Goal: Task Accomplishment & Management: Manage account settings

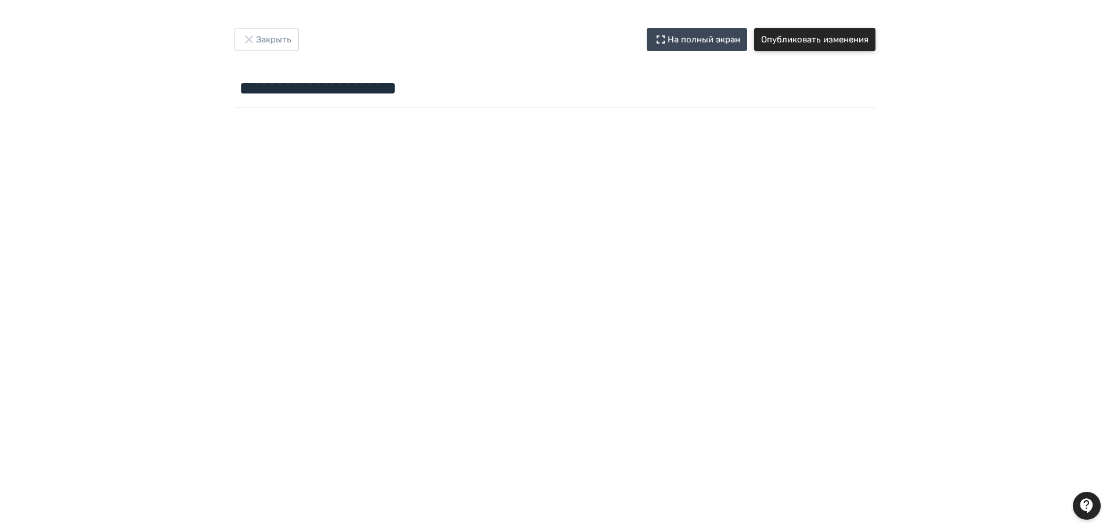
click at [844, 42] on button "Опубликовать изменения" at bounding box center [814, 39] width 121 height 23
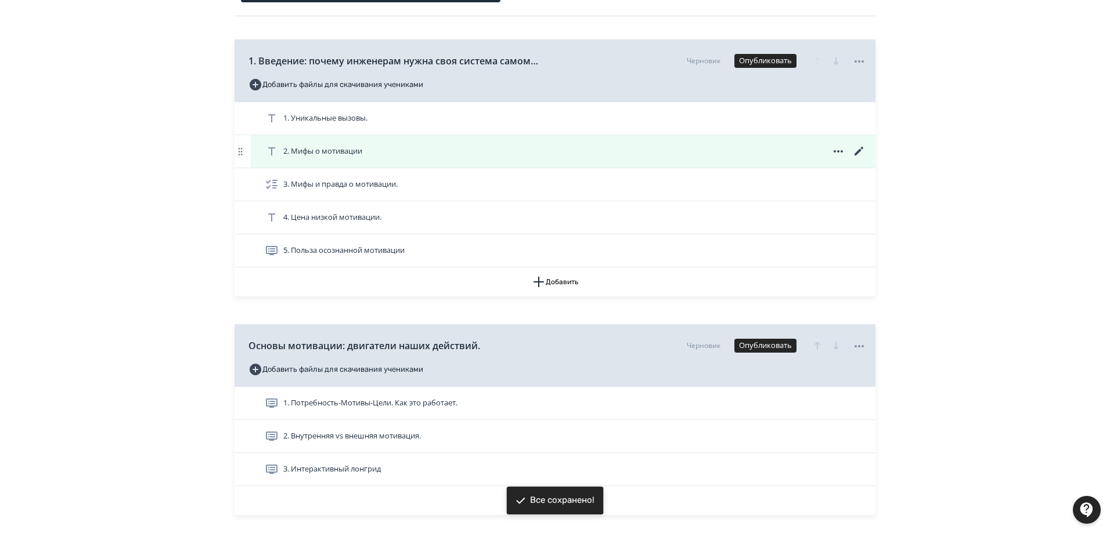
scroll to position [174, 0]
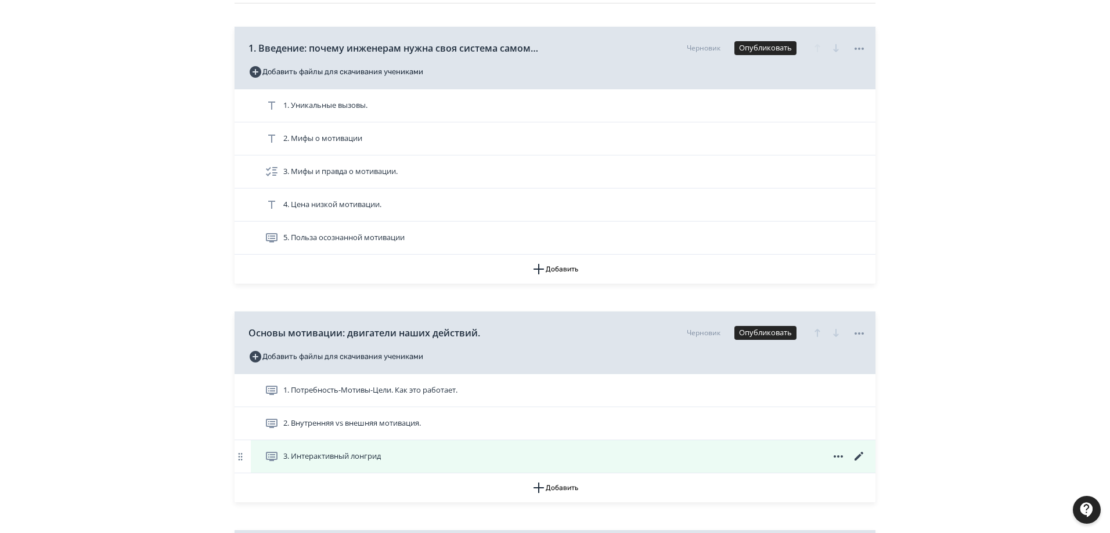
click at [337, 456] on span "3. Интерактивный лонгрид" at bounding box center [331, 457] width 97 height 12
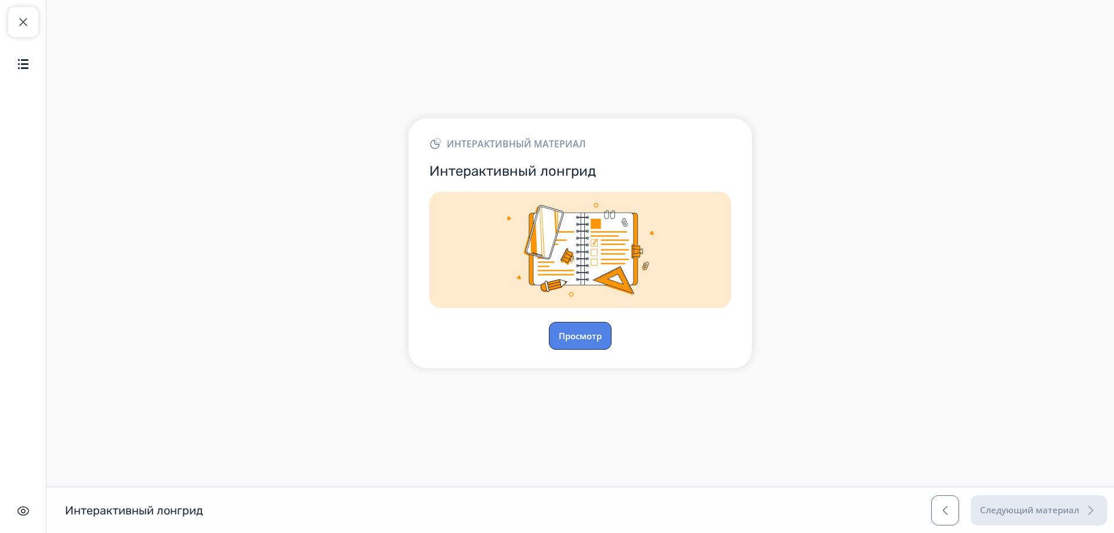
click at [587, 338] on button "Просмотр" at bounding box center [580, 336] width 63 height 28
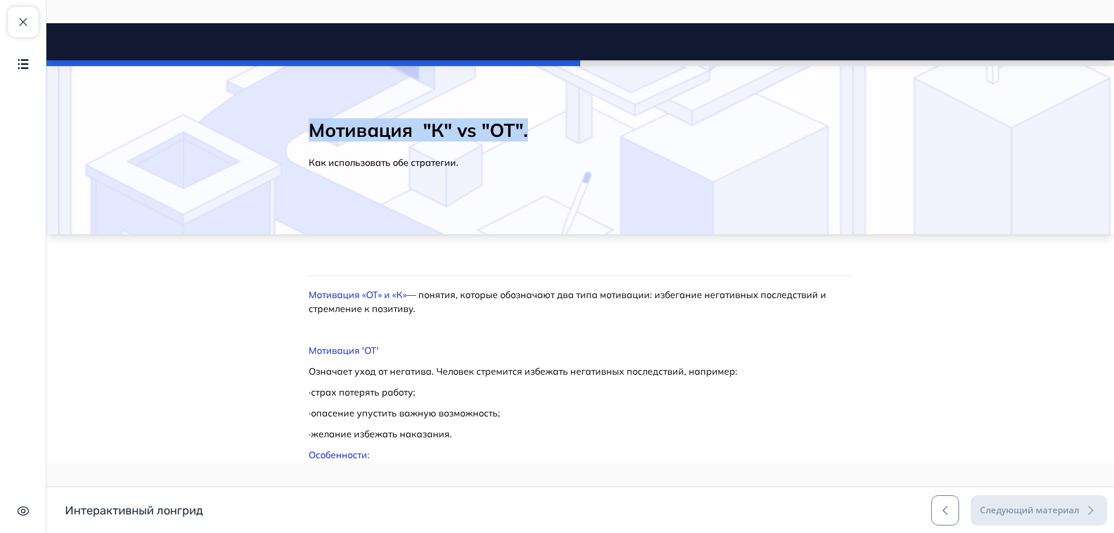
drag, startPoint x: 307, startPoint y: 127, endPoint x: 523, endPoint y: 124, distance: 215.9
click at [523, 124] on h2 "Мотивация "К" vs "ОТ"." at bounding box center [580, 129] width 543 height 23
copy h2 "Мотивация "К" vs "ОТ"."
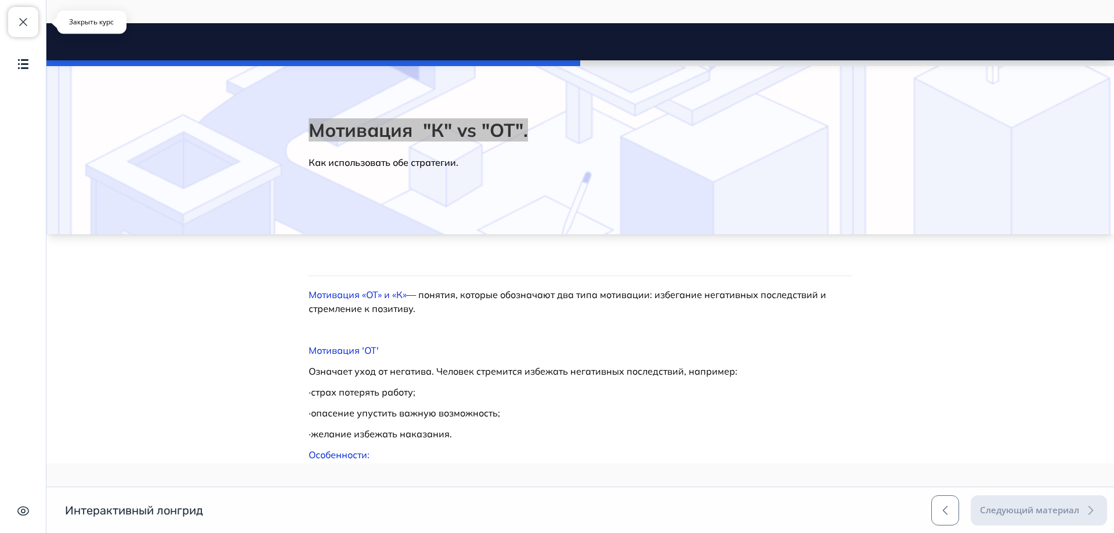
click at [27, 21] on span "button" at bounding box center [23, 22] width 14 height 14
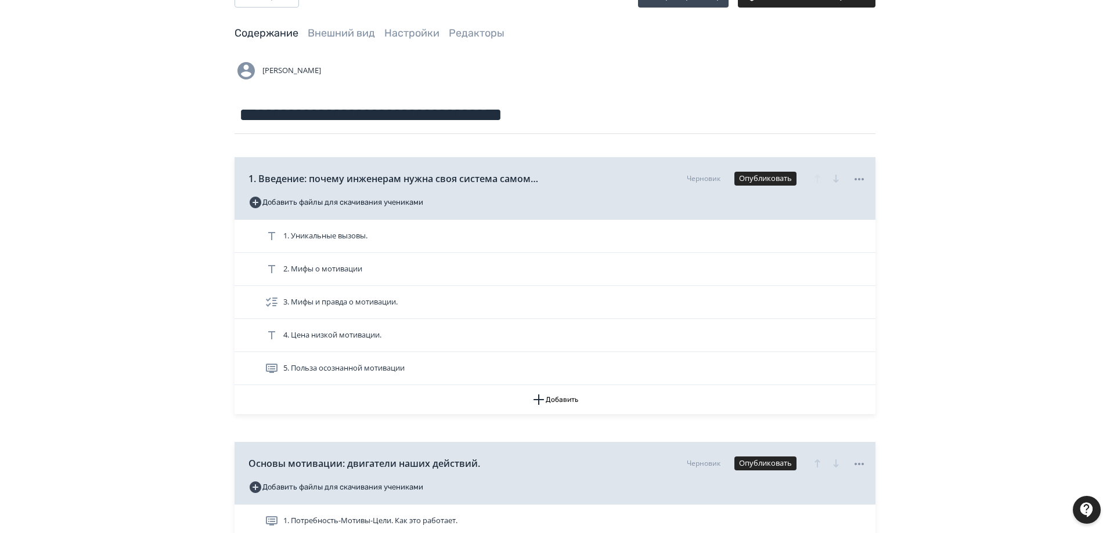
scroll to position [232, 0]
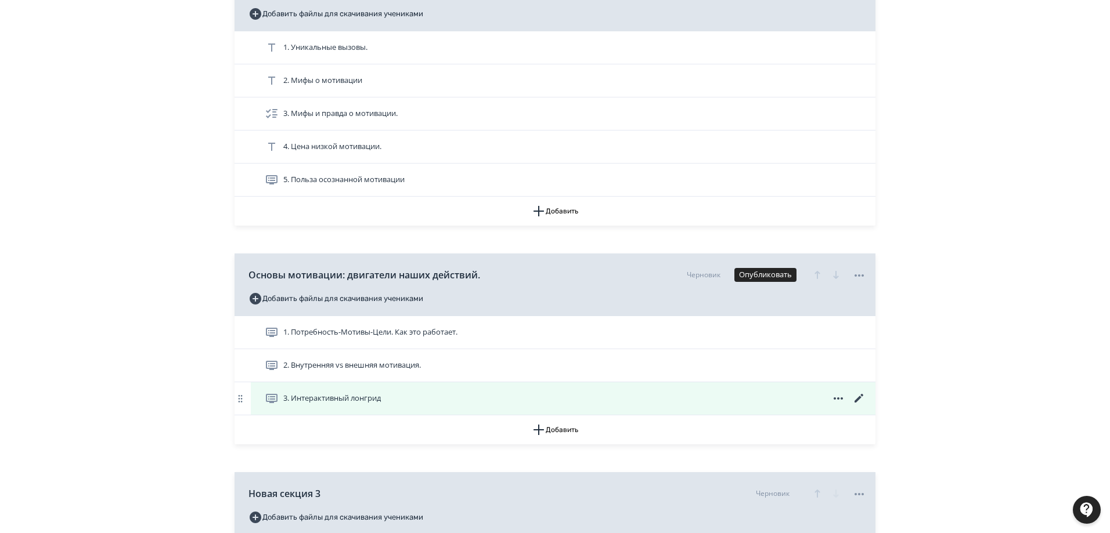
click at [858, 400] on icon at bounding box center [858, 398] width 9 height 9
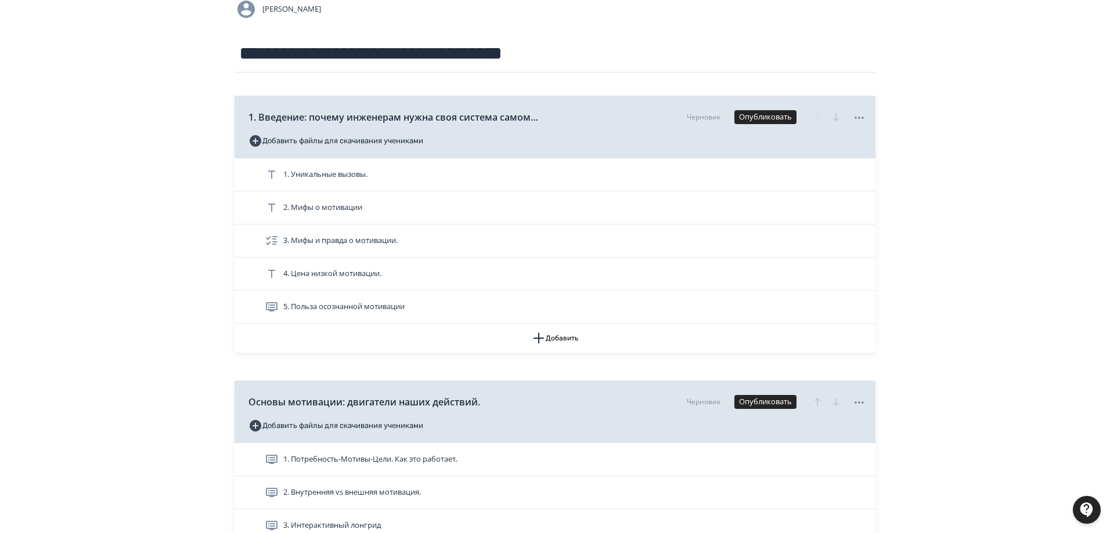
scroll to position [232, 0]
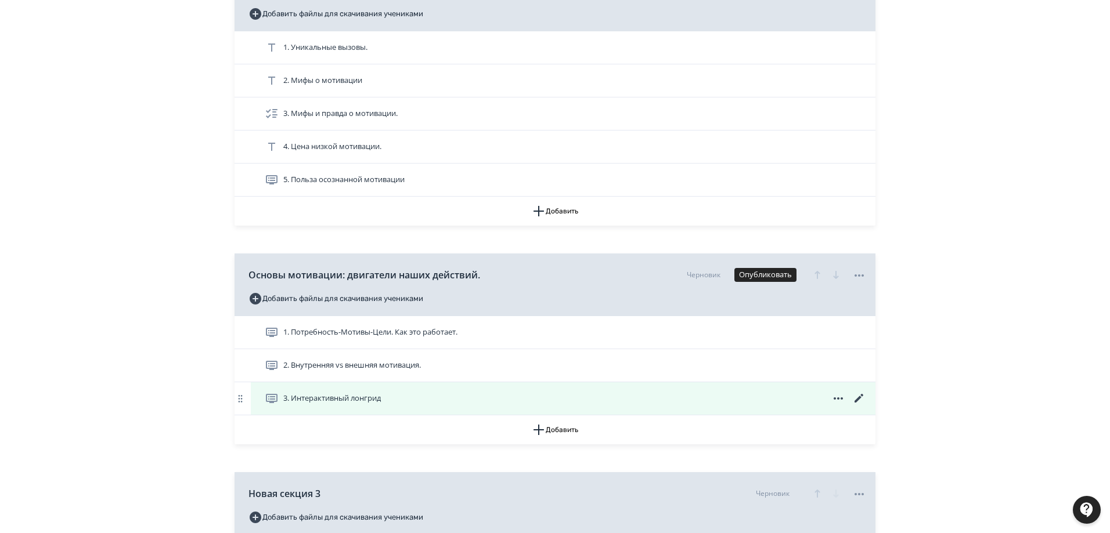
click at [435, 393] on div "3. Интерактивный лонгрид" at bounding box center [565, 399] width 601 height 14
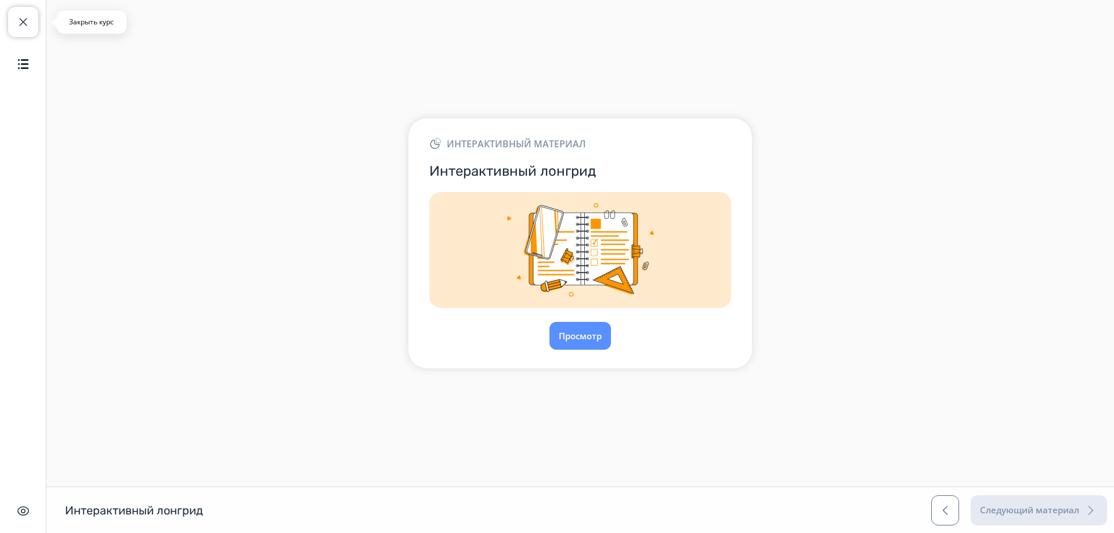
click at [21, 20] on span "button" at bounding box center [23, 22] width 14 height 14
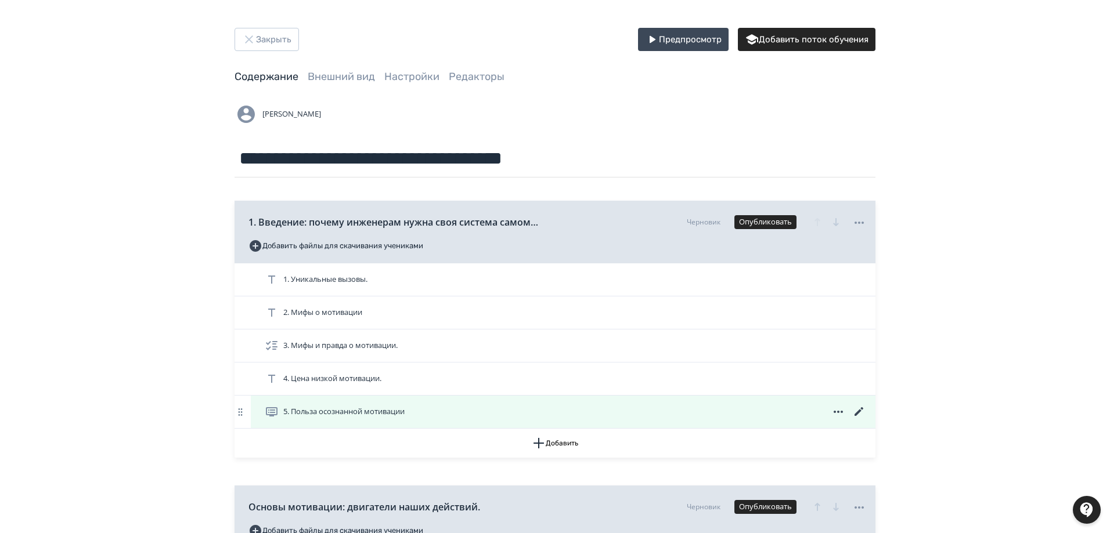
click at [853, 416] on icon at bounding box center [859, 412] width 14 height 14
click at [421, 410] on div "5. Польза осознанной мотивации" at bounding box center [565, 412] width 601 height 14
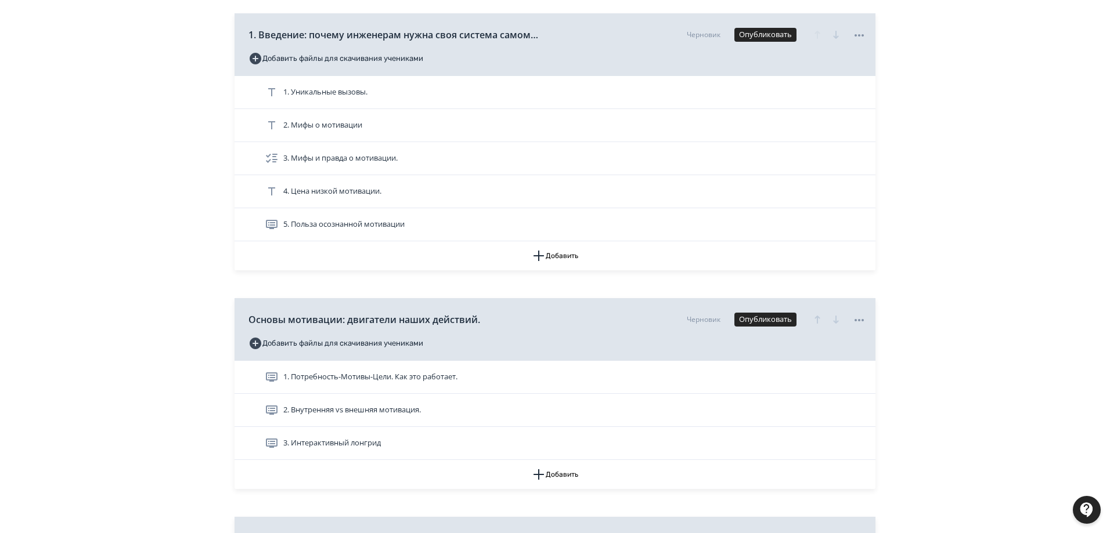
scroll to position [232, 0]
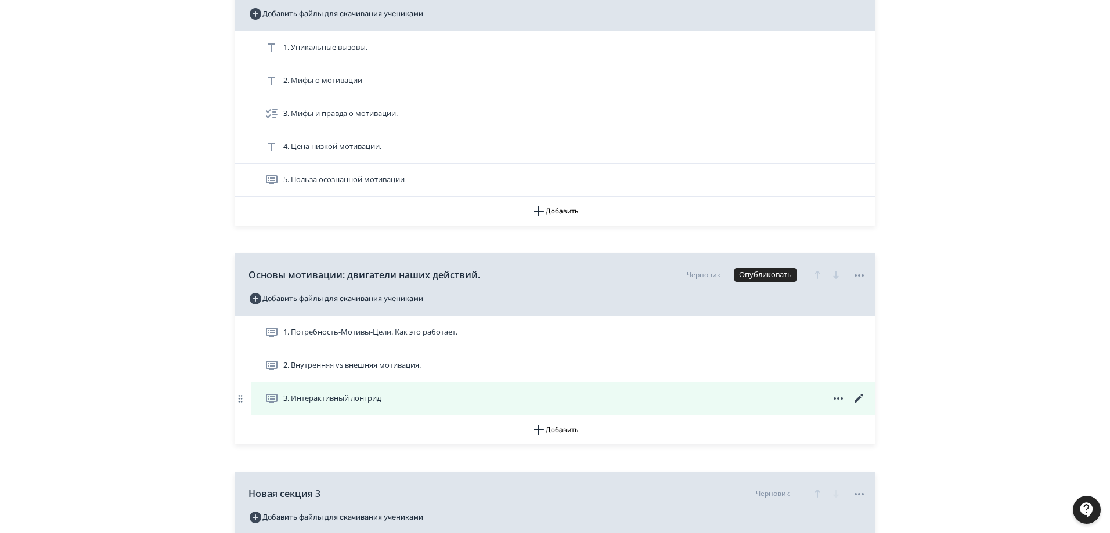
click at [861, 398] on icon at bounding box center [859, 399] width 14 height 14
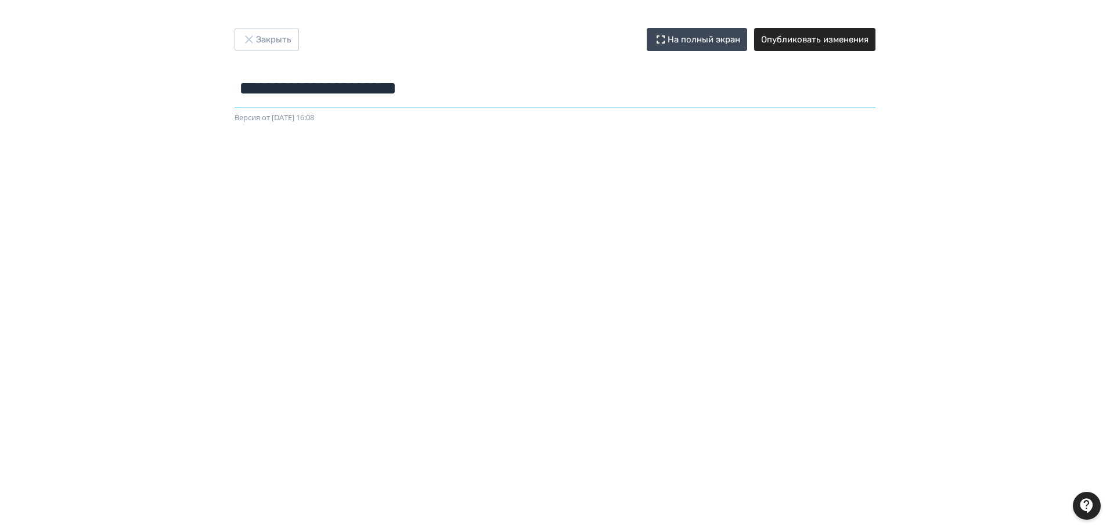
drag, startPoint x: 409, startPoint y: 84, endPoint x: 217, endPoint y: 70, distance: 192.0
click at [222, 71] on div "**********" at bounding box center [555, 76] width 696 height 96
paste input "**********"
type input "**********"
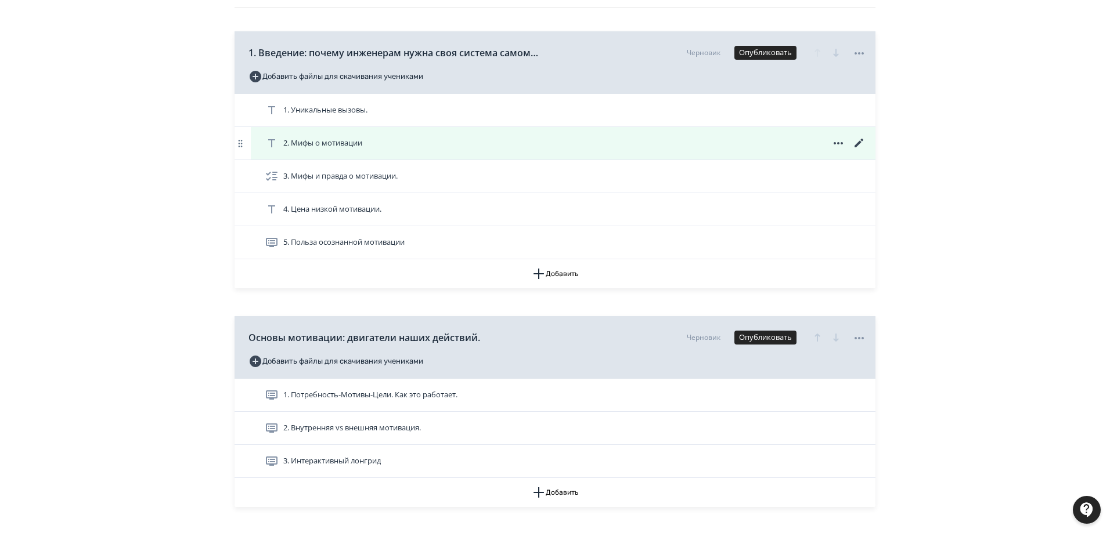
scroll to position [174, 0]
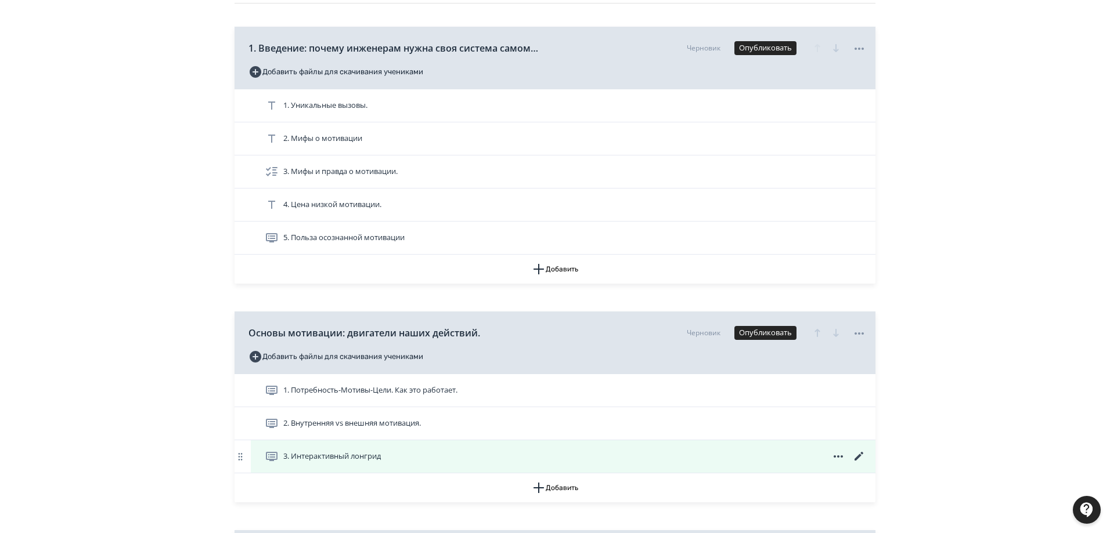
click at [855, 456] on icon at bounding box center [859, 457] width 14 height 14
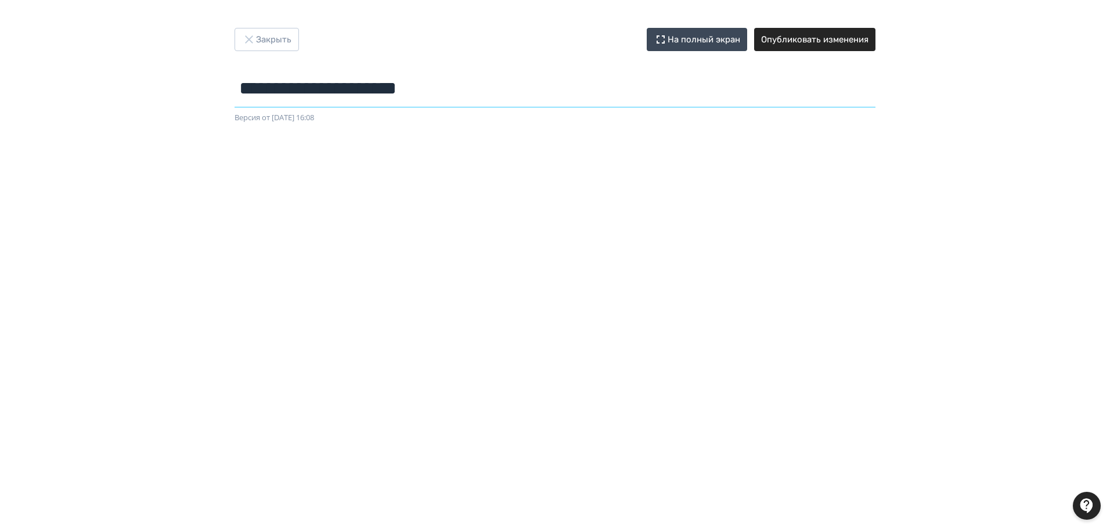
drag, startPoint x: 415, startPoint y: 84, endPoint x: 206, endPoint y: 71, distance: 209.3
click at [208, 73] on div "**********" at bounding box center [555, 76] width 696 height 96
paste input "**********"
type input "**********"
click at [833, 43] on button "Опубликовать изменения" at bounding box center [814, 39] width 121 height 23
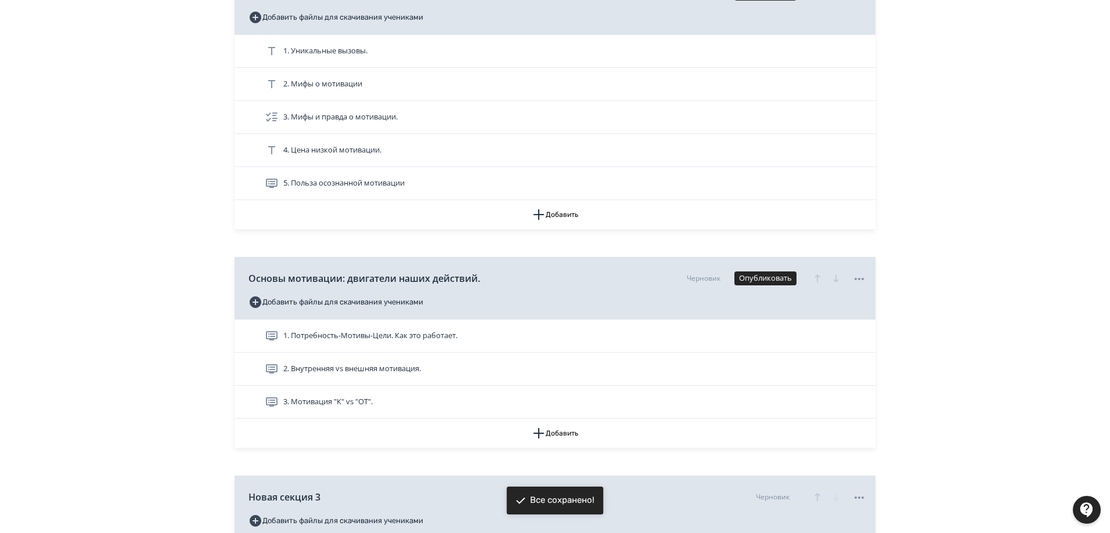
scroll to position [232, 0]
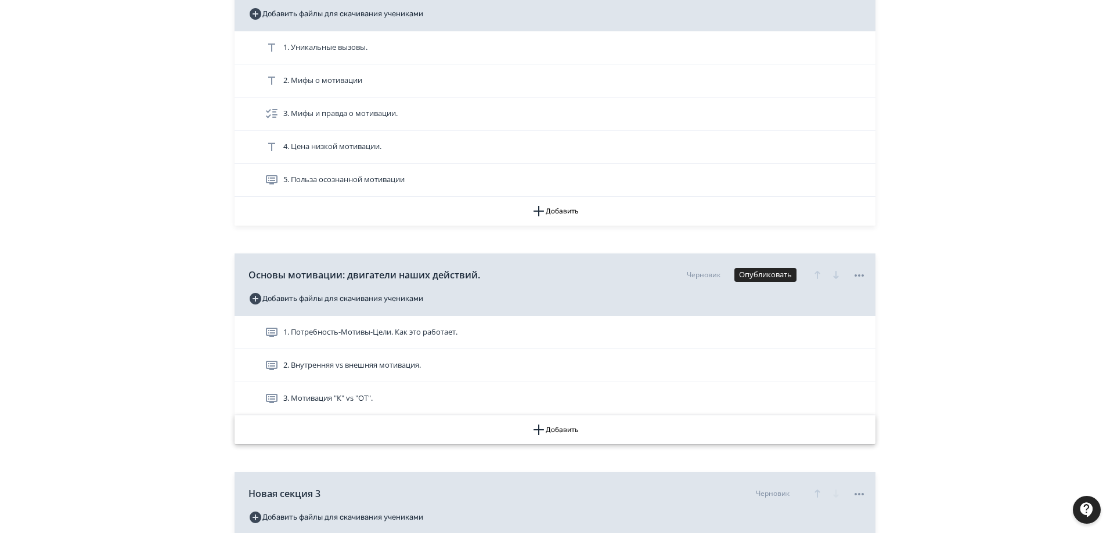
click at [566, 429] on button "Добавить" at bounding box center [554, 430] width 641 height 29
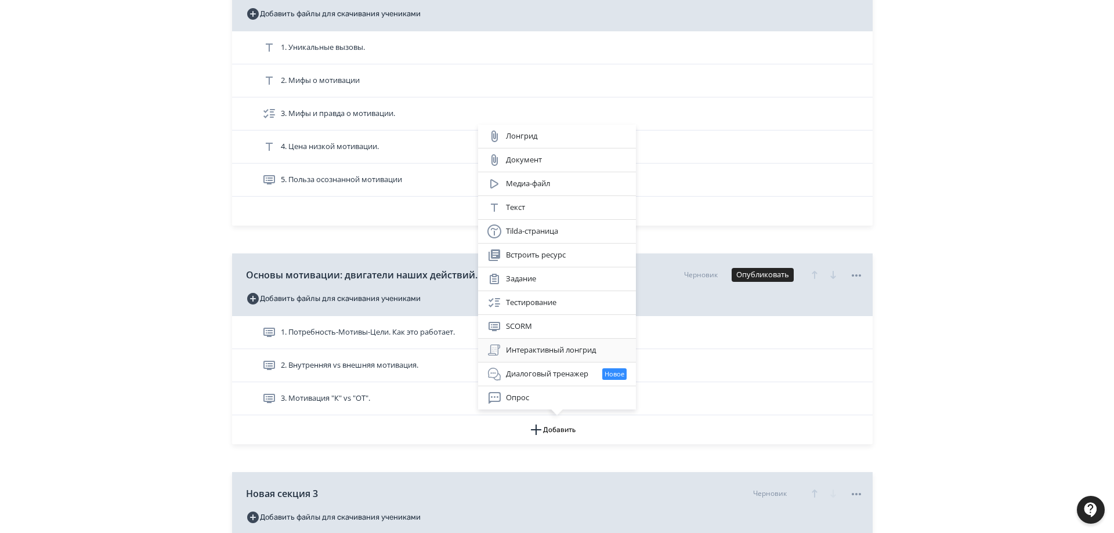
click at [555, 348] on div "Интерактивный лонгрид" at bounding box center [556, 351] width 139 height 14
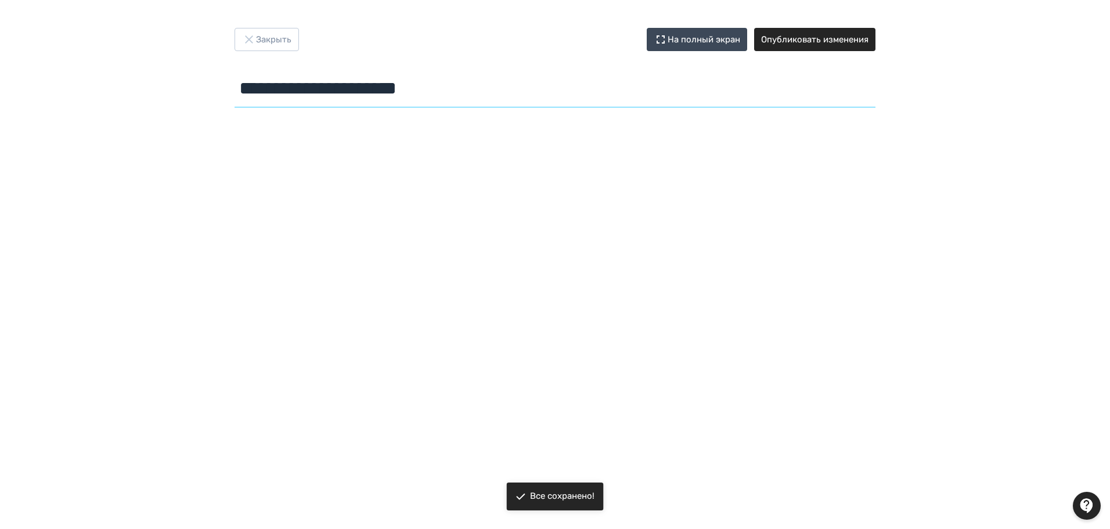
drag, startPoint x: 482, startPoint y: 89, endPoint x: 225, endPoint y: 62, distance: 258.5
click at [224, 64] on div "**********" at bounding box center [555, 70] width 696 height 84
type input "**********"
drag, startPoint x: 242, startPoint y: 85, endPoint x: 617, endPoint y: 102, distance: 375.8
click at [621, 103] on input "**********" at bounding box center [554, 89] width 641 height 38
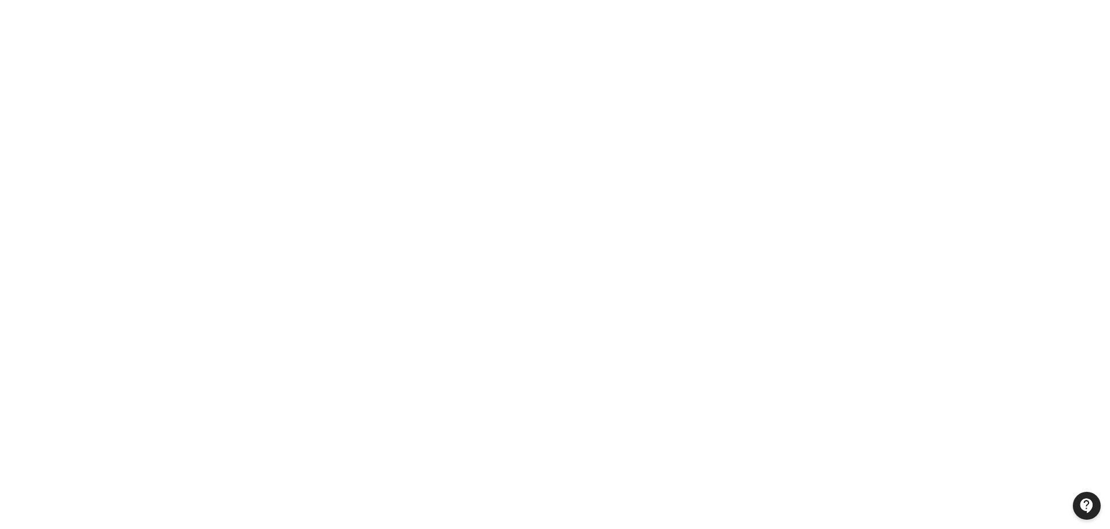
scroll to position [129, 0]
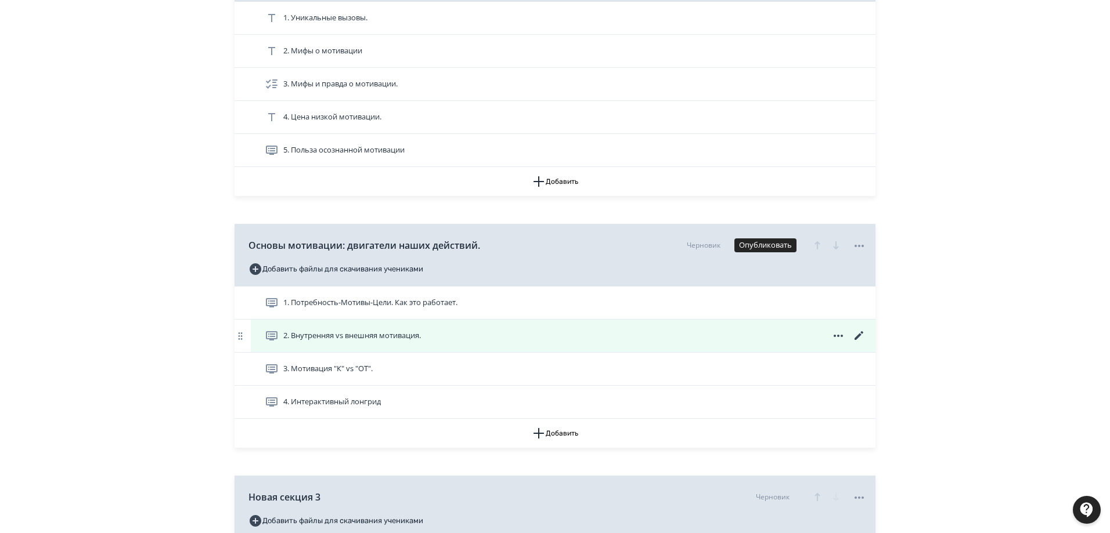
scroll to position [290, 0]
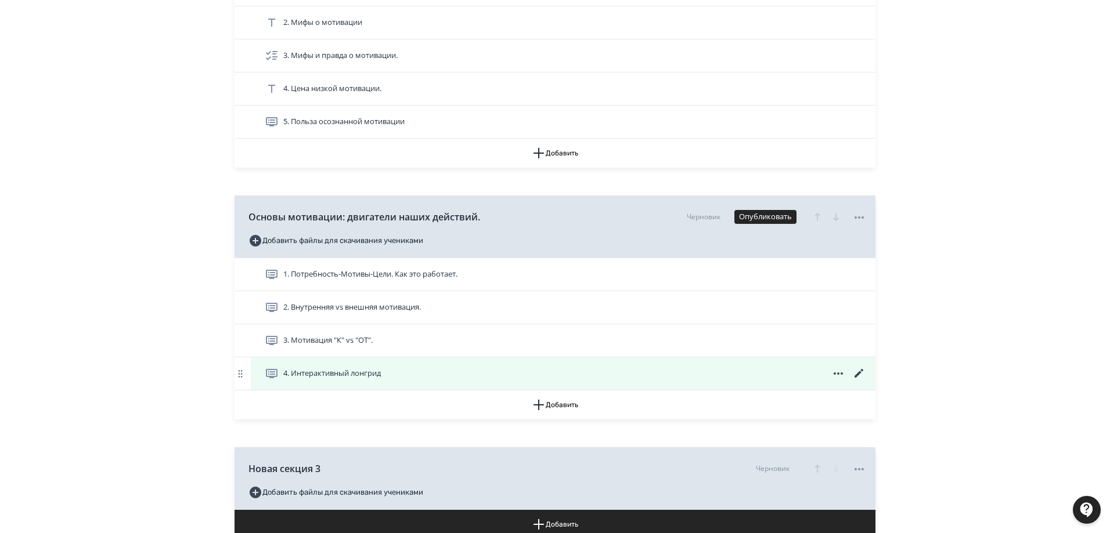
click at [858, 374] on icon at bounding box center [858, 373] width 9 height 9
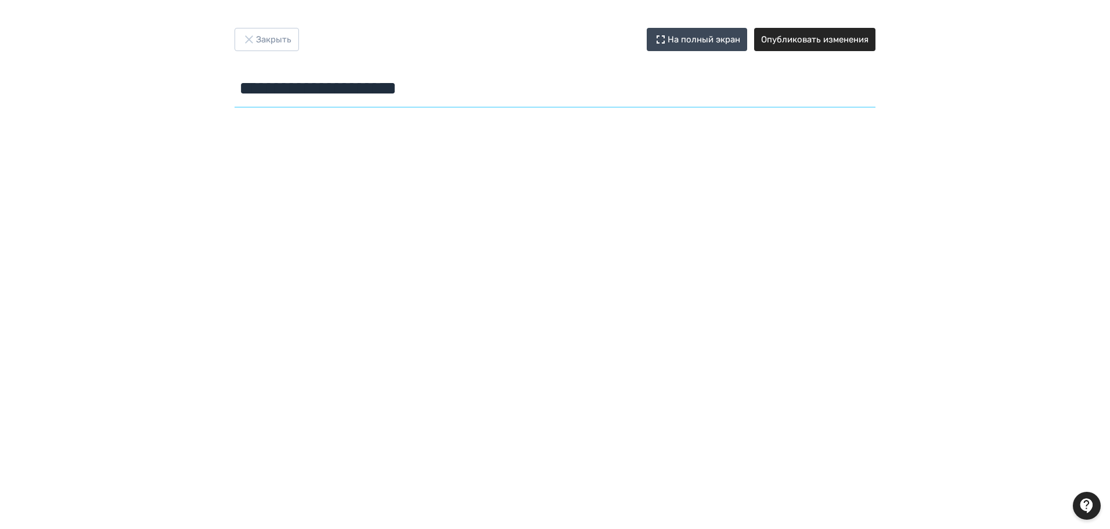
drag, startPoint x: 472, startPoint y: 88, endPoint x: 155, endPoint y: 80, distance: 317.0
click at [156, 80] on div "**********" at bounding box center [555, 264] width 1110 height 473
paste input "**********"
type input "**********"
click at [840, 38] on button "Опубликовать изменения" at bounding box center [814, 39] width 121 height 23
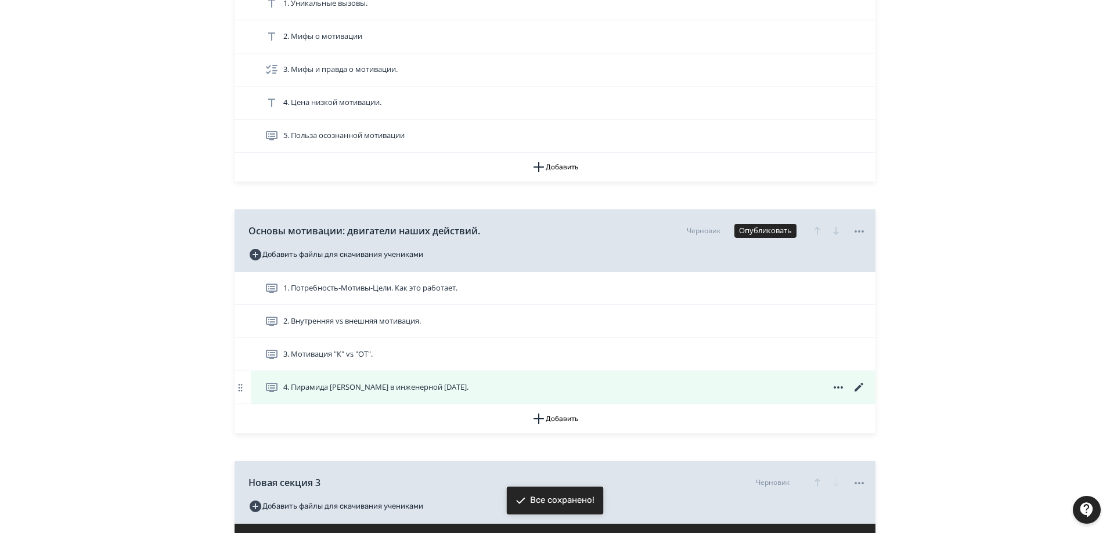
scroll to position [393, 0]
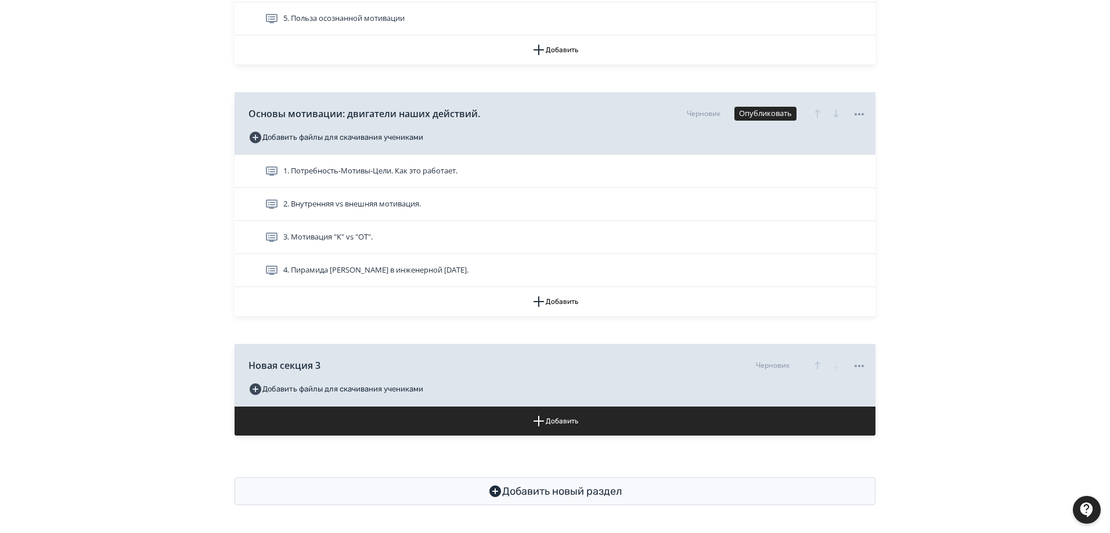
click at [386, 268] on span "4. Пирамида [PERSON_NAME] в инженерной [DATE]." at bounding box center [375, 271] width 185 height 12
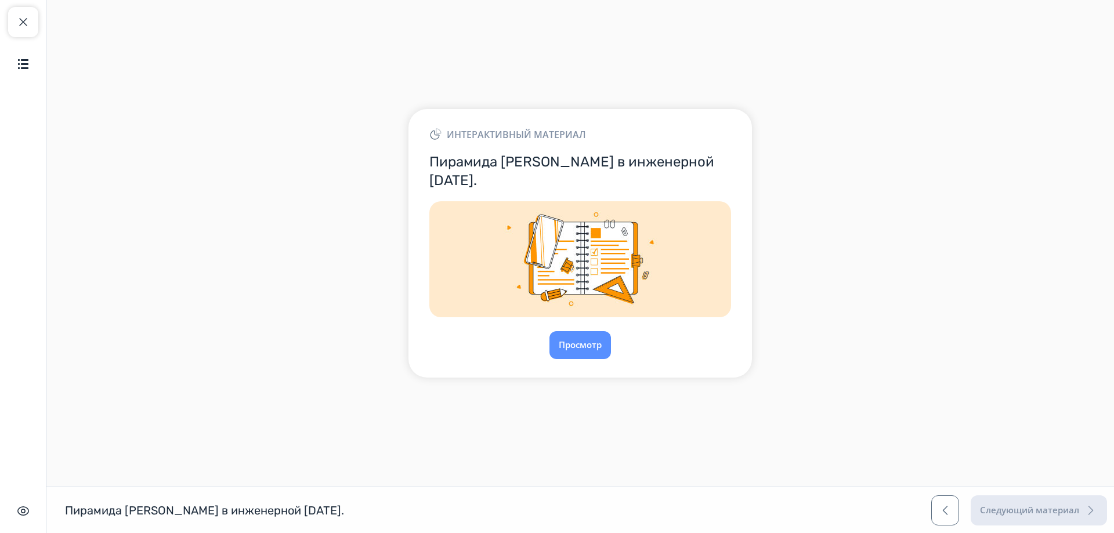
click at [619, 254] on img at bounding box center [580, 259] width 302 height 116
click at [576, 335] on button "Просмотр" at bounding box center [580, 345] width 63 height 28
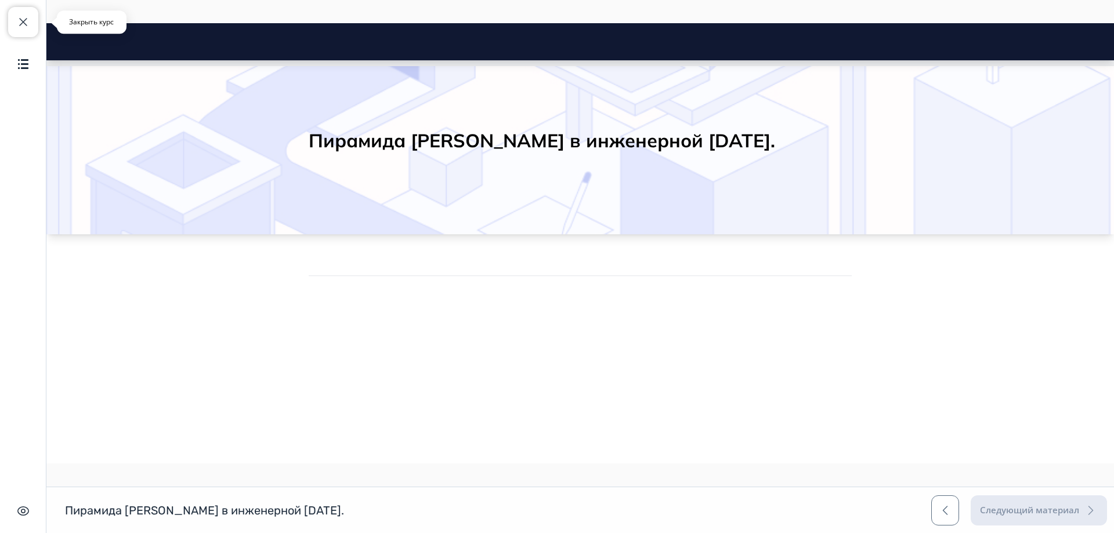
click at [21, 29] on button "Закрыть курс" at bounding box center [23, 22] width 30 height 30
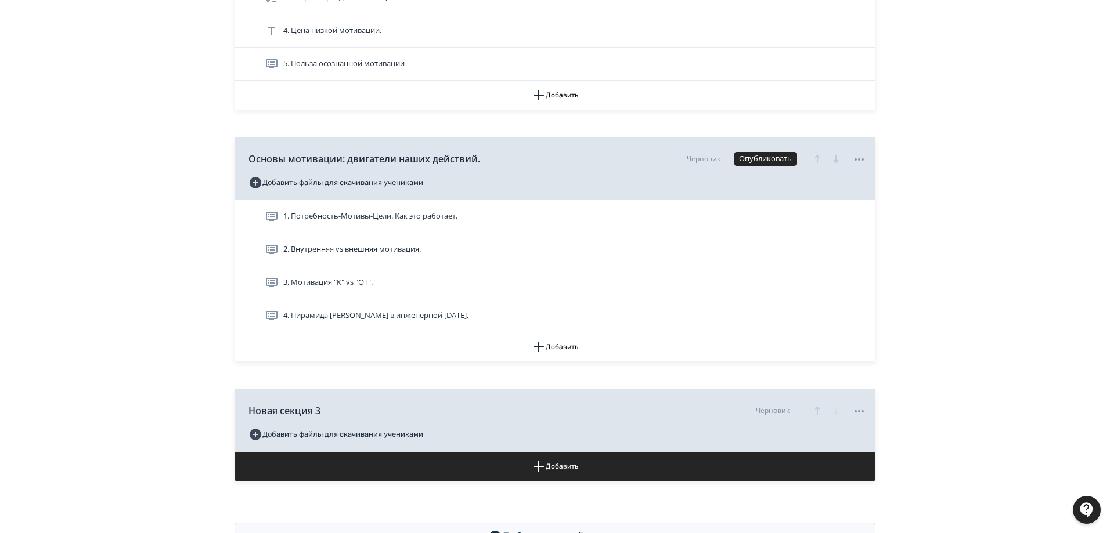
scroll to position [393, 0]
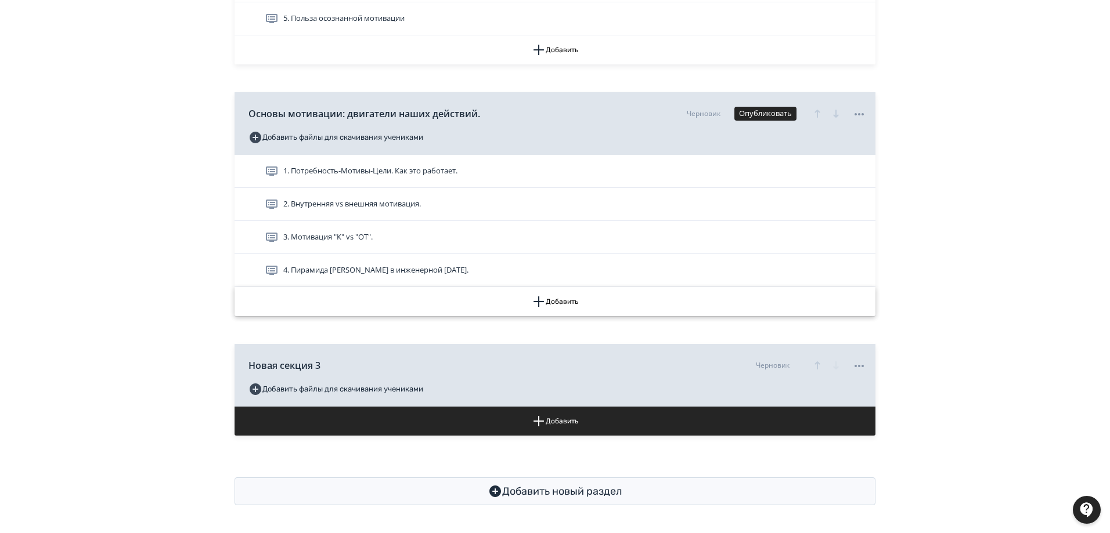
click at [559, 302] on button "Добавить" at bounding box center [554, 301] width 641 height 29
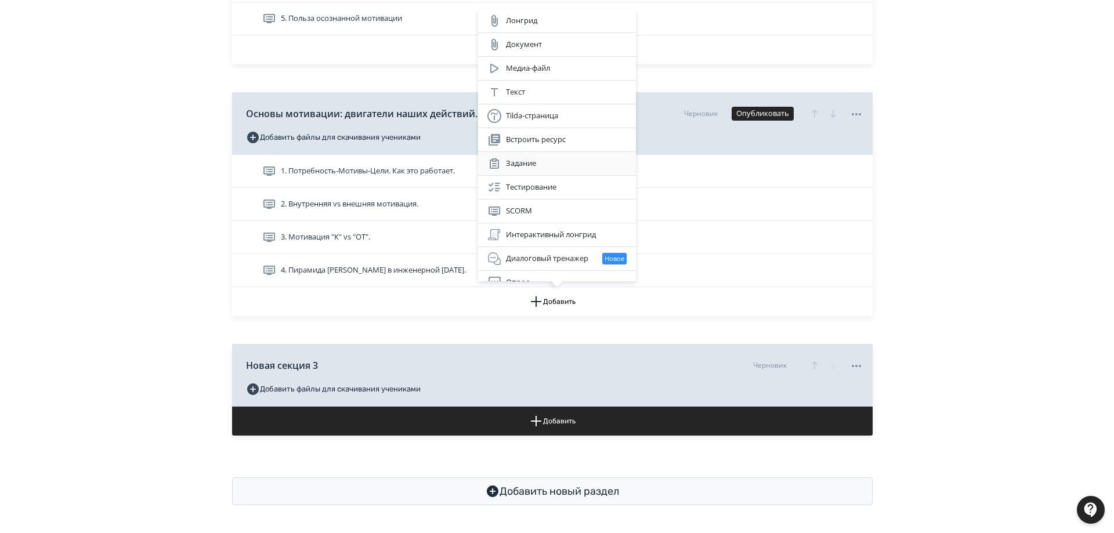
click at [533, 162] on div "Задание" at bounding box center [556, 164] width 139 height 14
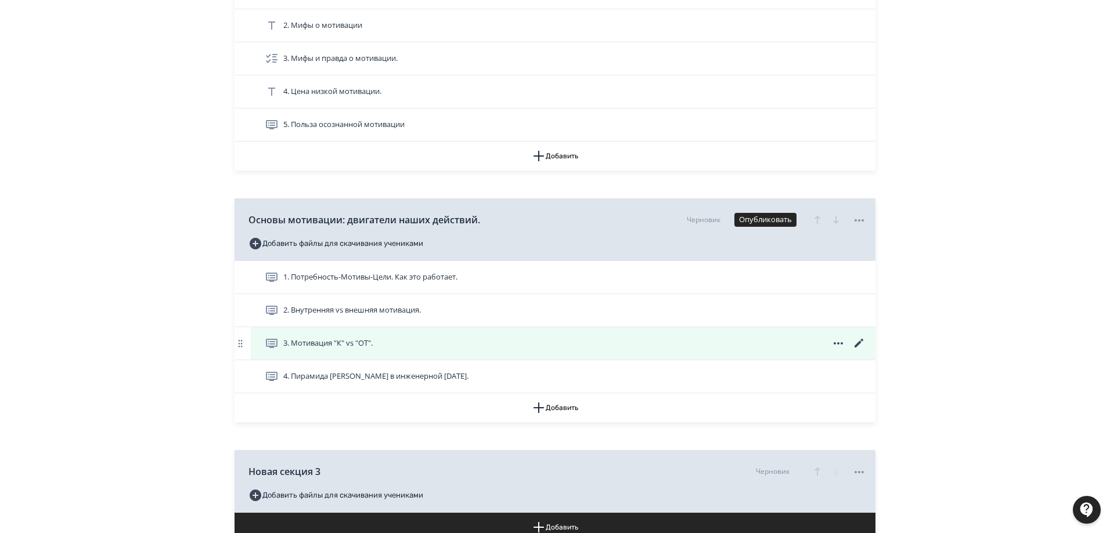
scroll to position [290, 0]
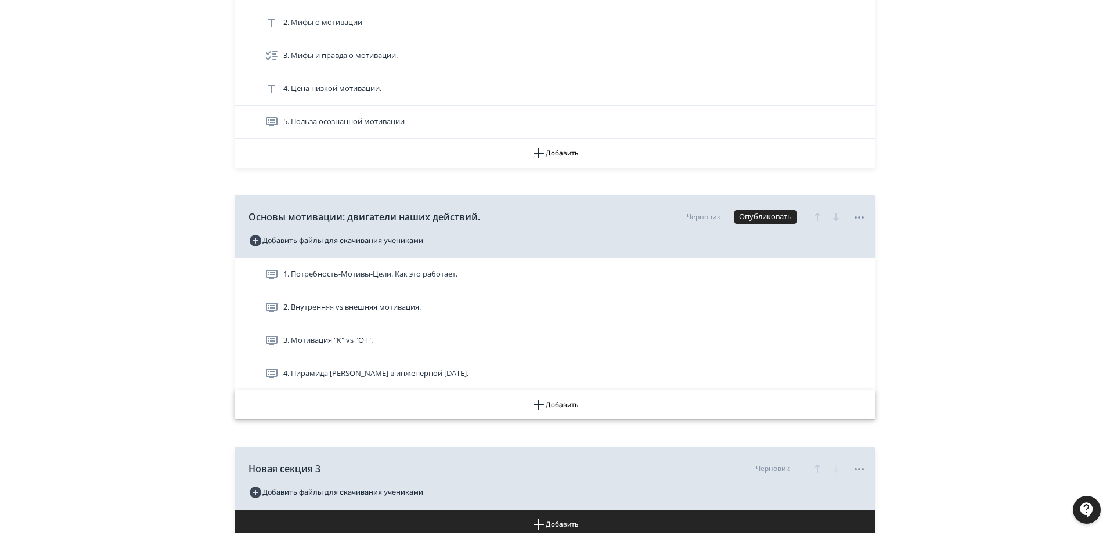
click at [560, 403] on button "Добавить" at bounding box center [554, 405] width 641 height 29
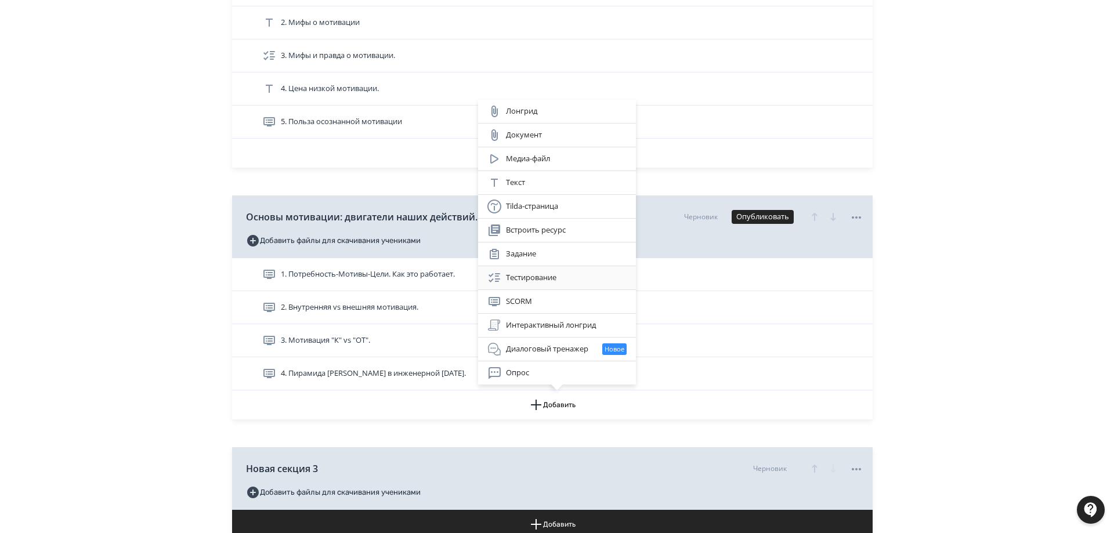
click at [568, 278] on div "Тестирование" at bounding box center [556, 278] width 139 height 14
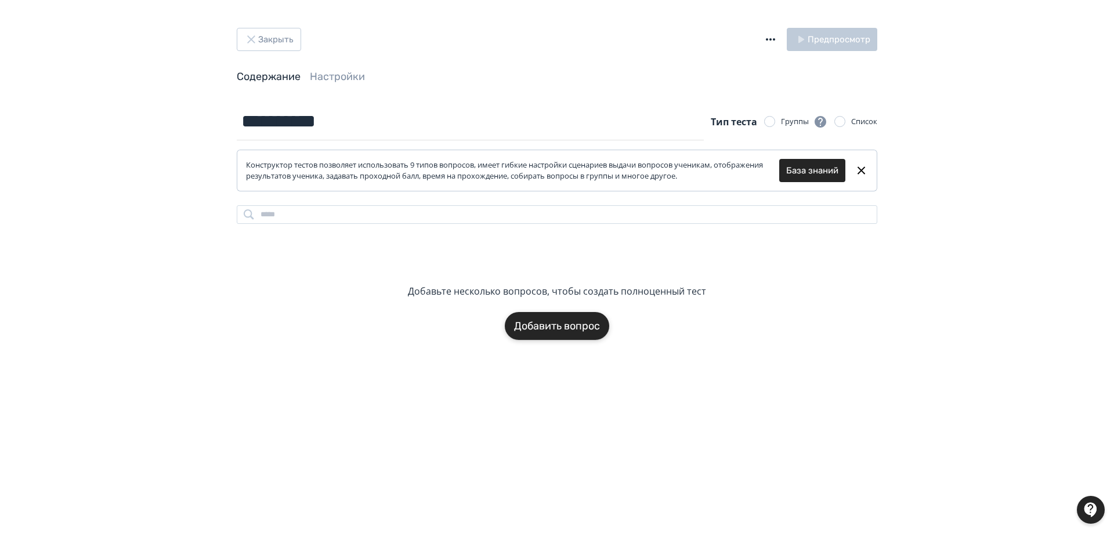
click at [573, 320] on button "Добавить вопрос" at bounding box center [557, 326] width 104 height 28
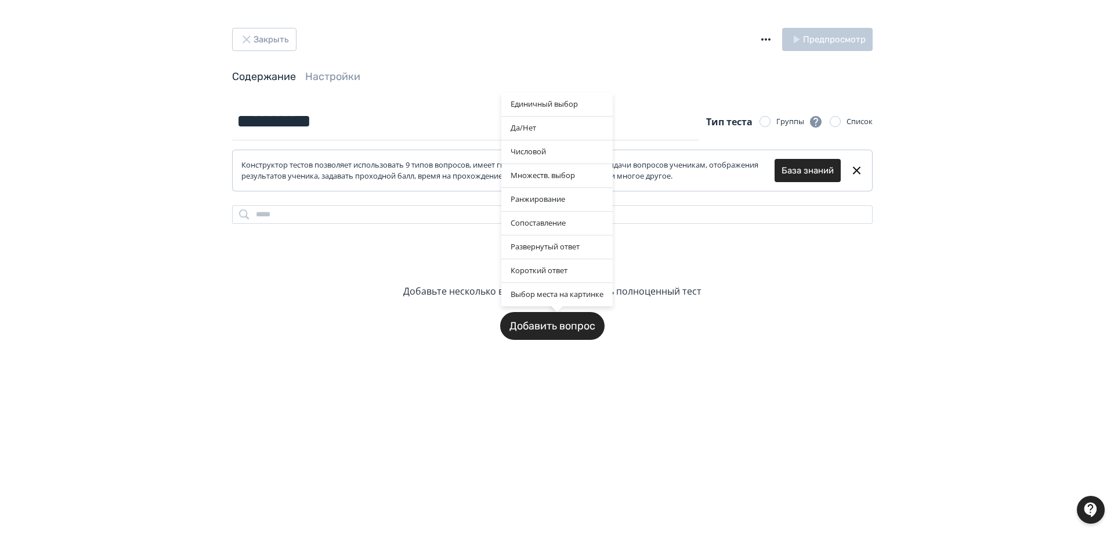
click at [761, 277] on div "Единичный выбор Да/[PERSON_NAME] Множеств. выбор Ранжирование Сопоставление Раз…" at bounding box center [557, 266] width 1114 height 533
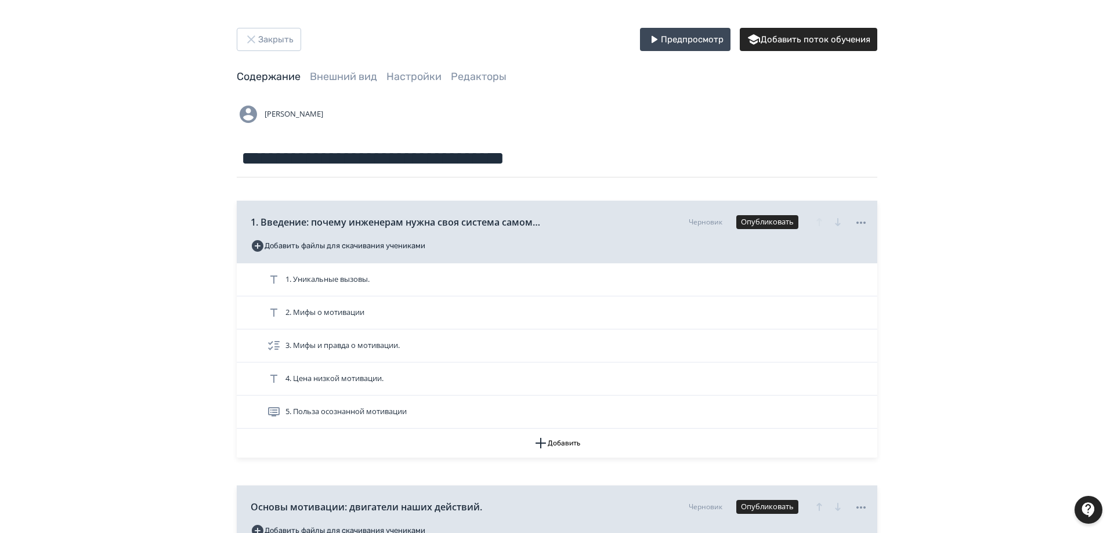
scroll to position [290, 0]
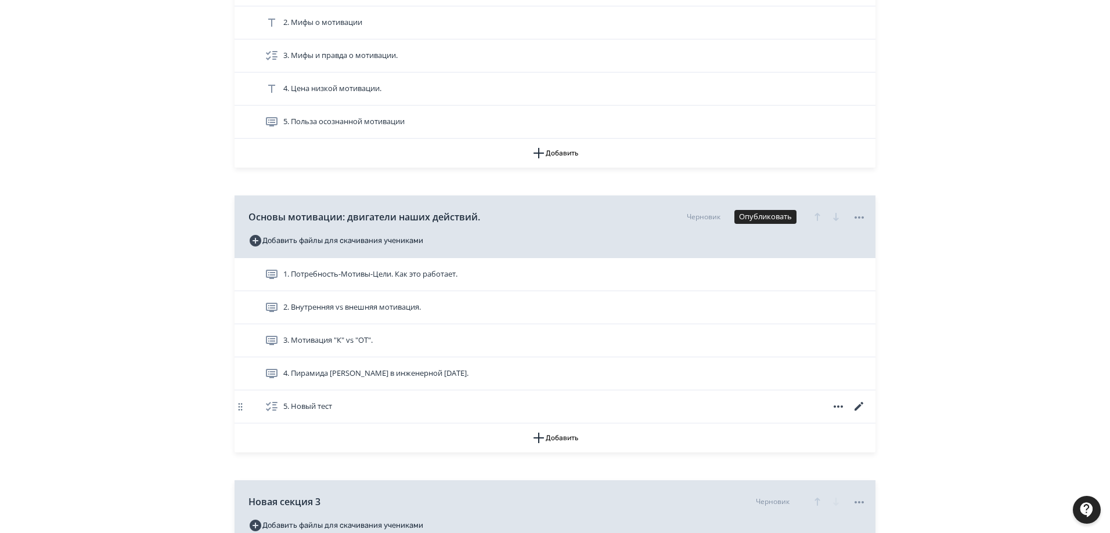
click at [331, 405] on span "5. Новый тест" at bounding box center [307, 407] width 49 height 12
click at [839, 406] on icon at bounding box center [837, 407] width 9 height 2
click at [837, 428] on div "Удалить" at bounding box center [841, 431] width 48 height 23
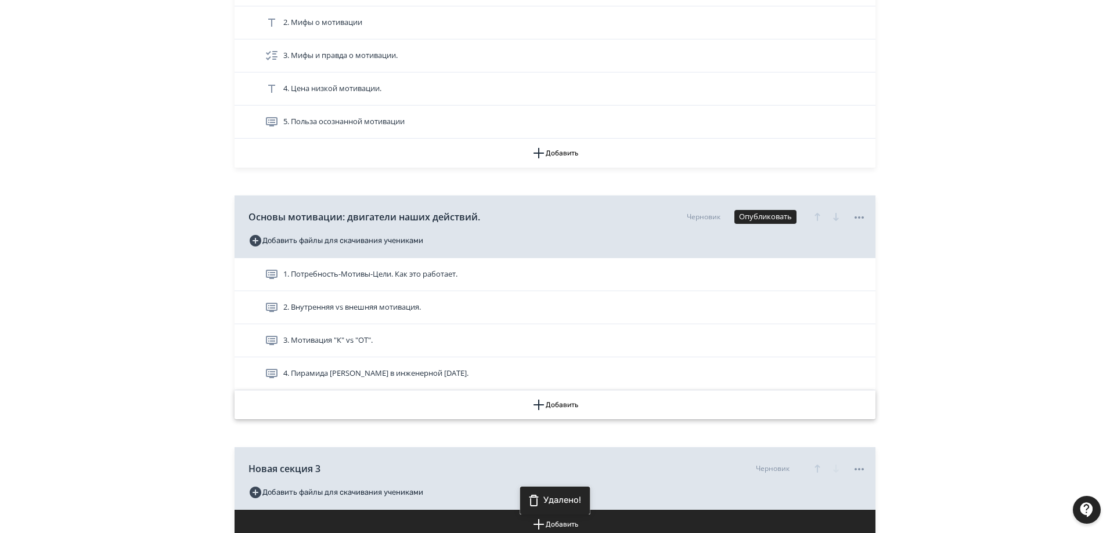
click at [562, 400] on button "Добавить" at bounding box center [554, 405] width 641 height 29
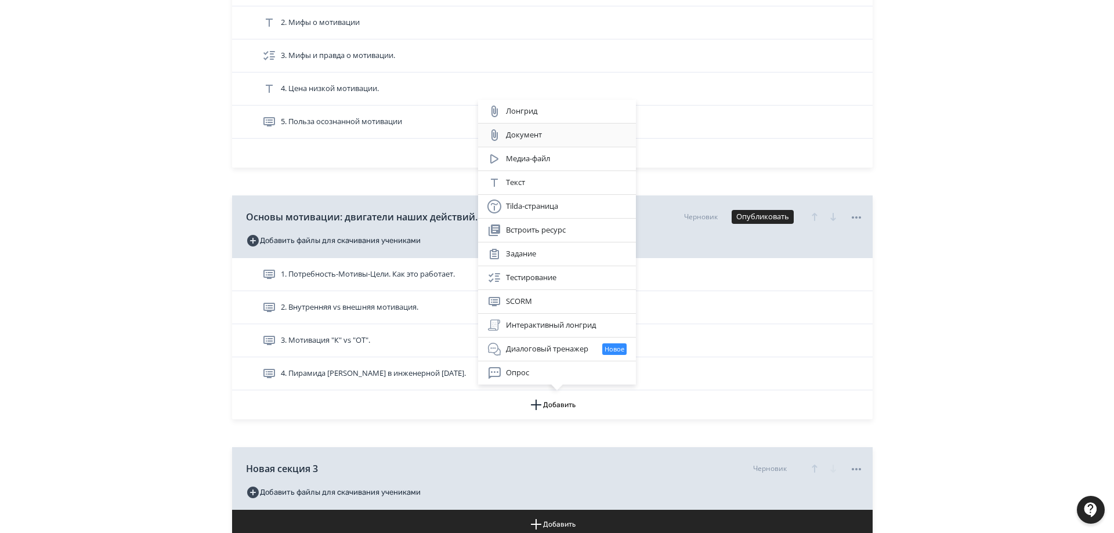
click at [555, 132] on div "Документ" at bounding box center [556, 135] width 139 height 14
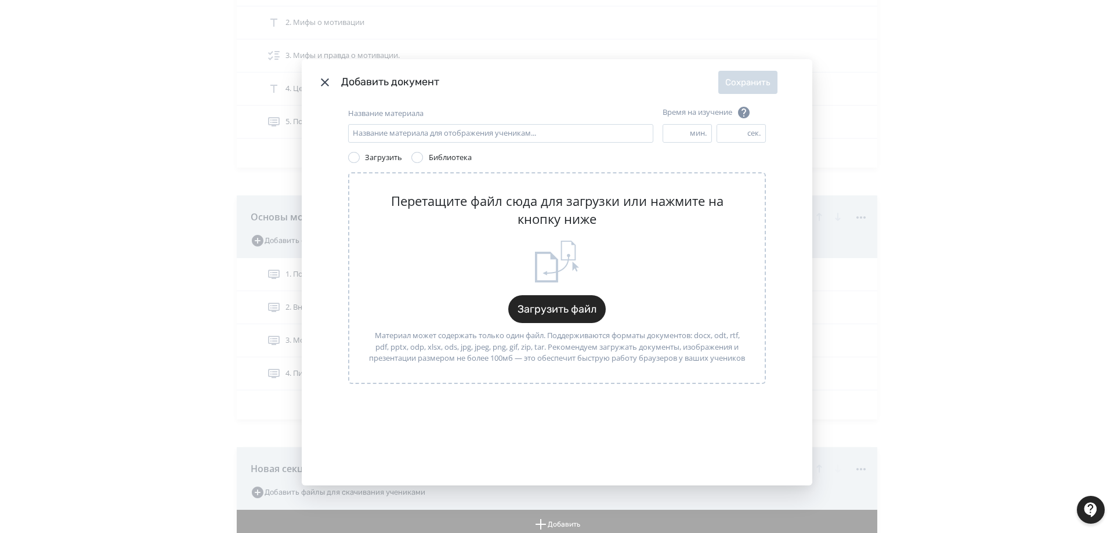
click at [414, 155] on div "Modal" at bounding box center [417, 158] width 12 height 12
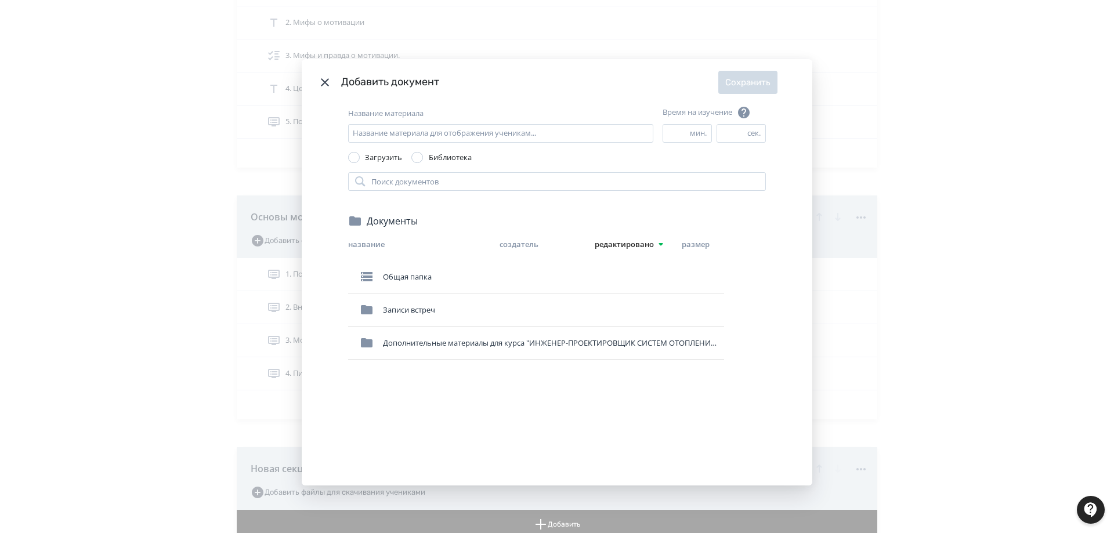
click at [353, 159] on div "Modal" at bounding box center [354, 158] width 12 height 12
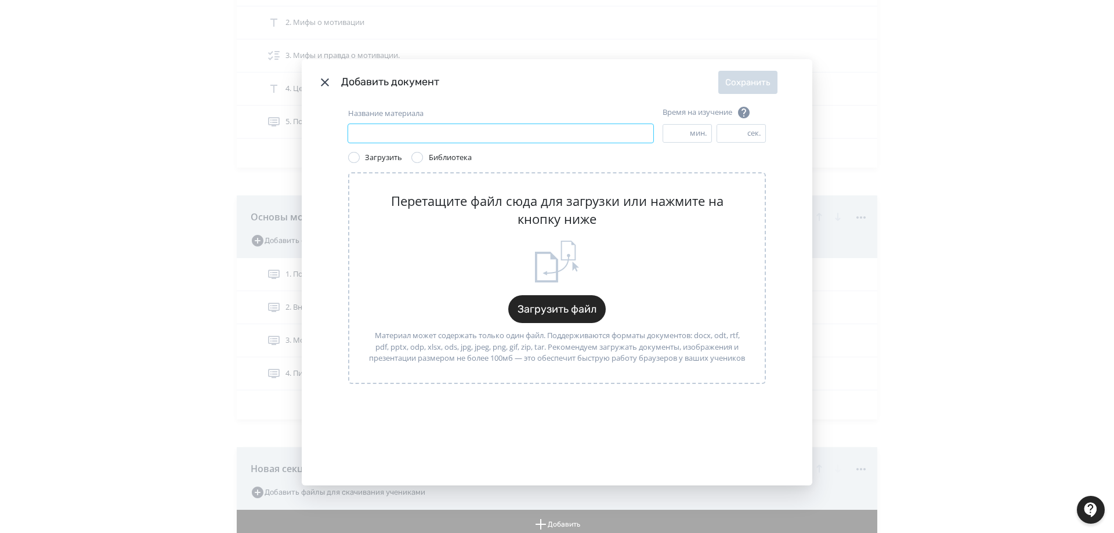
click at [519, 133] on input "Название материала" at bounding box center [500, 133] width 305 height 19
type input "**********"
